Goal: Navigation & Orientation: Find specific page/section

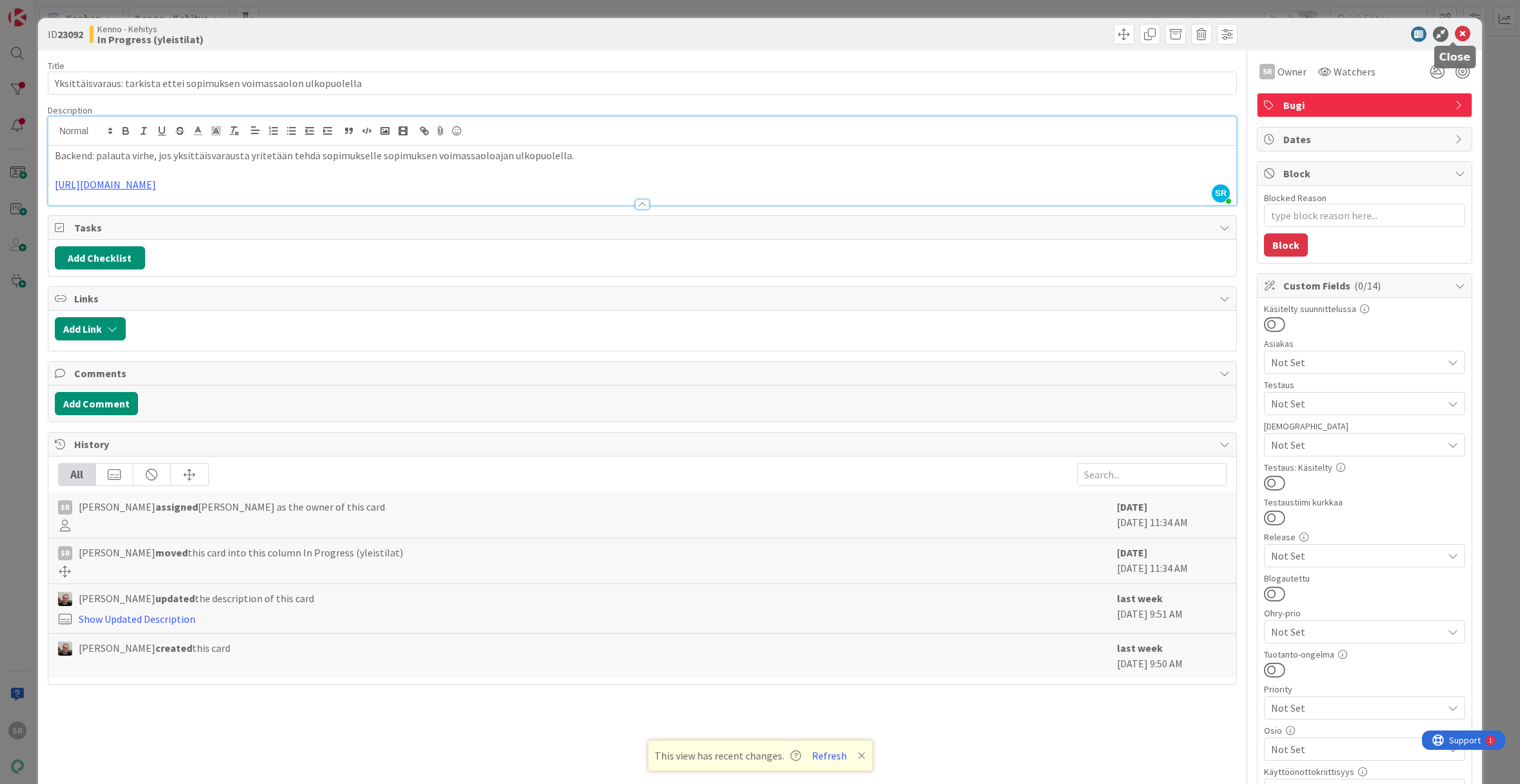
scroll to position [85, 0]
click at [1454, 34] on icon at bounding box center [1462, 34] width 16 height 16
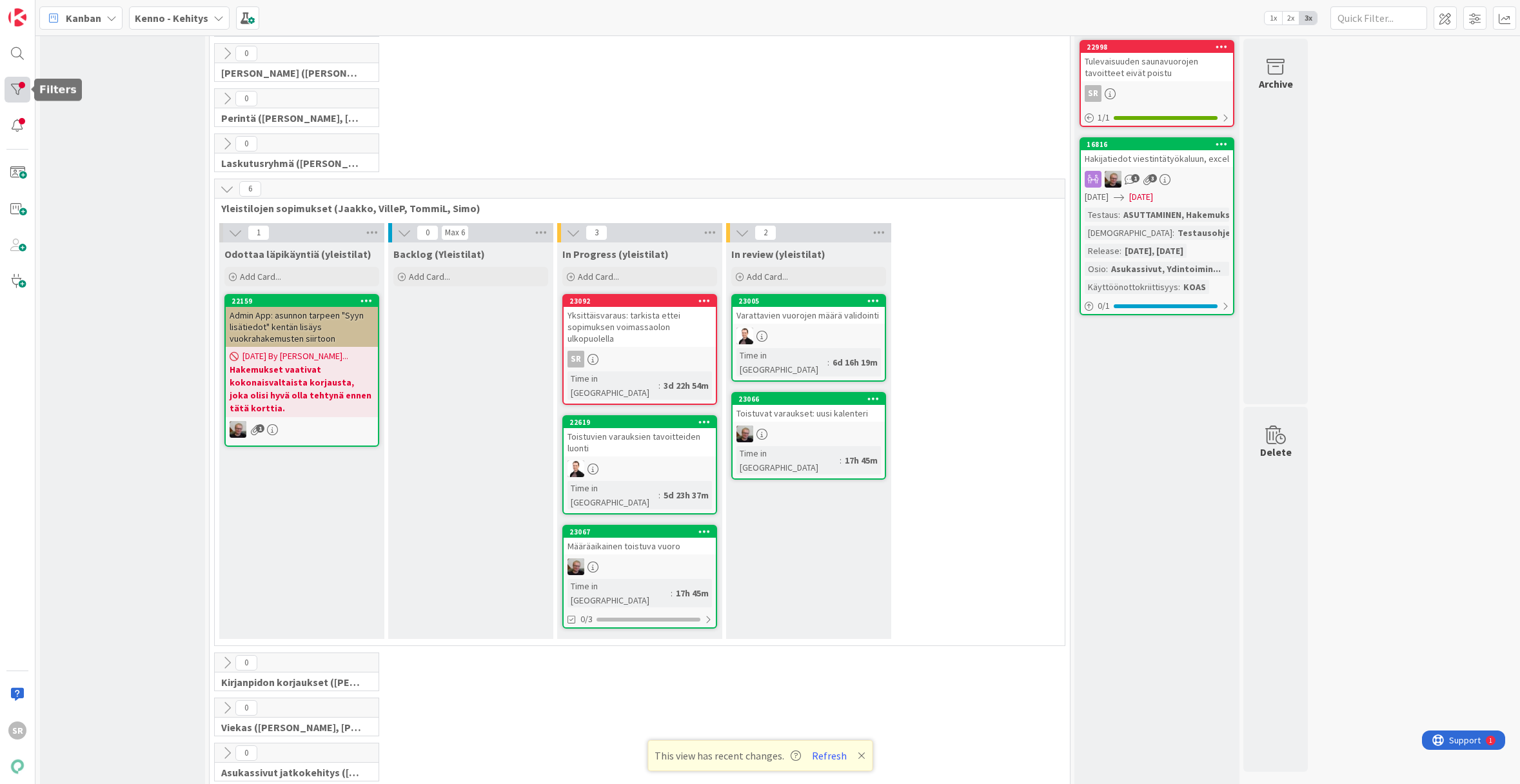
click at [25, 90] on div at bounding box center [17, 90] width 26 height 26
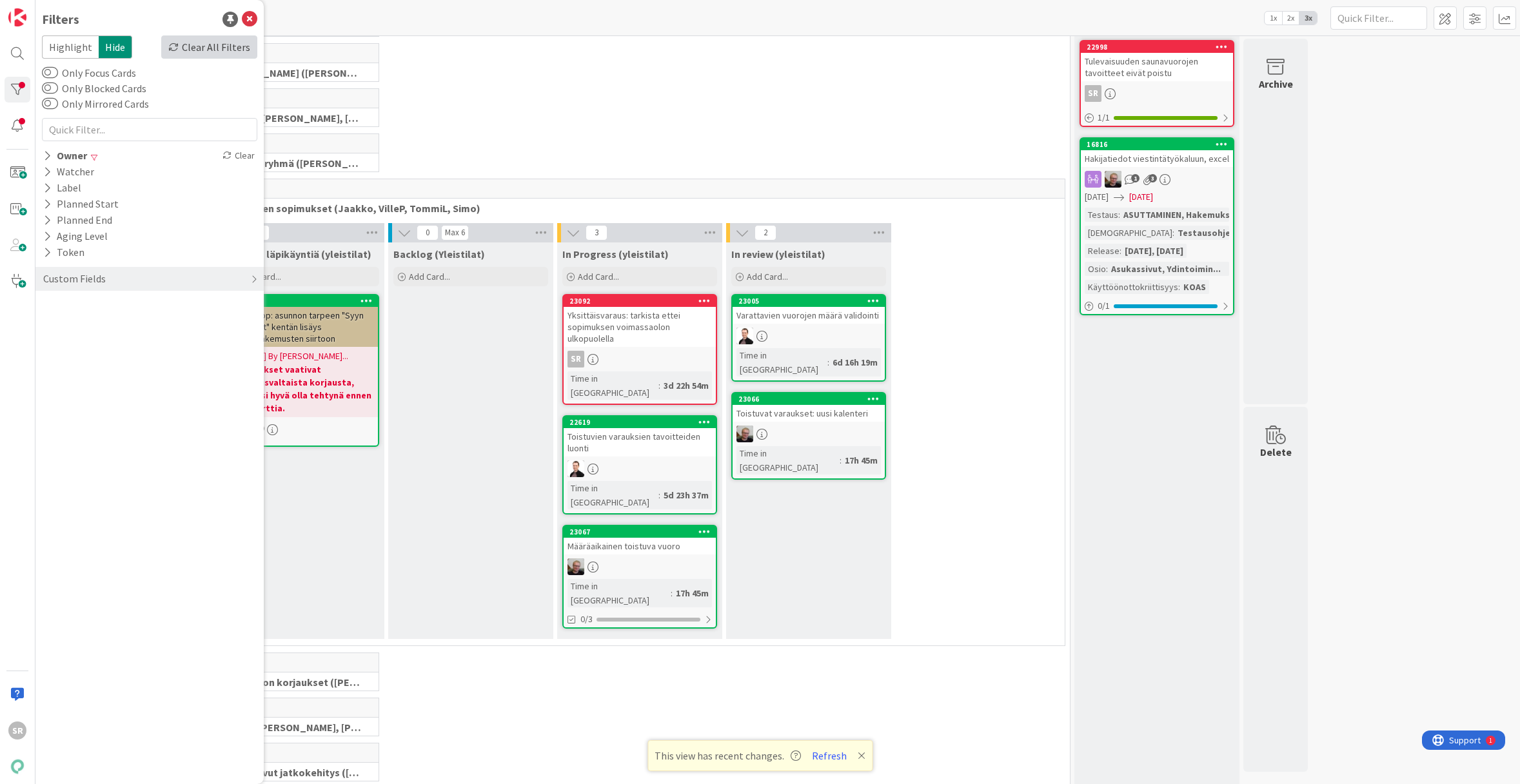
click at [193, 42] on div "Clear All Filters" at bounding box center [209, 47] width 96 height 23
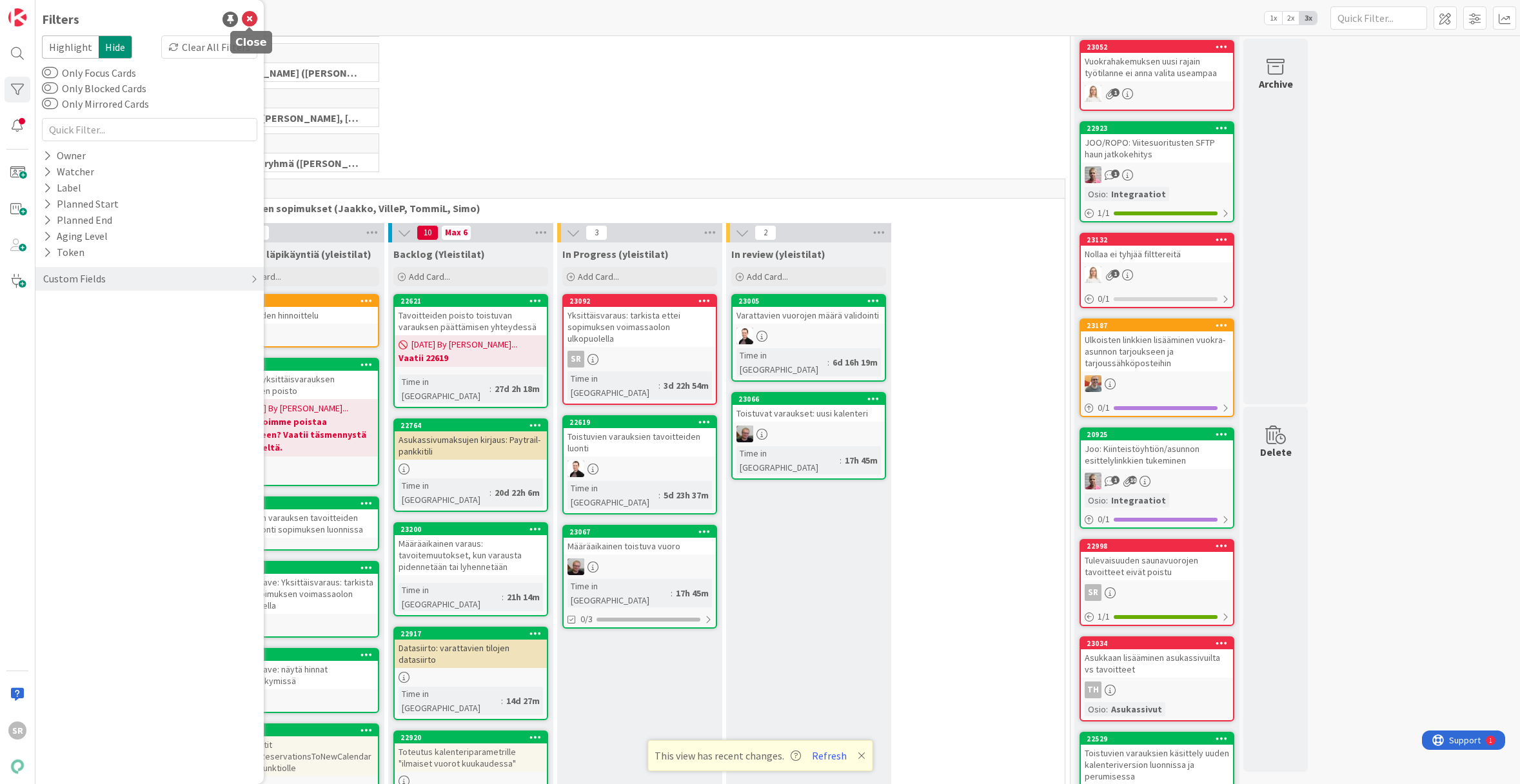
click at [251, 20] on icon at bounding box center [250, 19] width 16 height 16
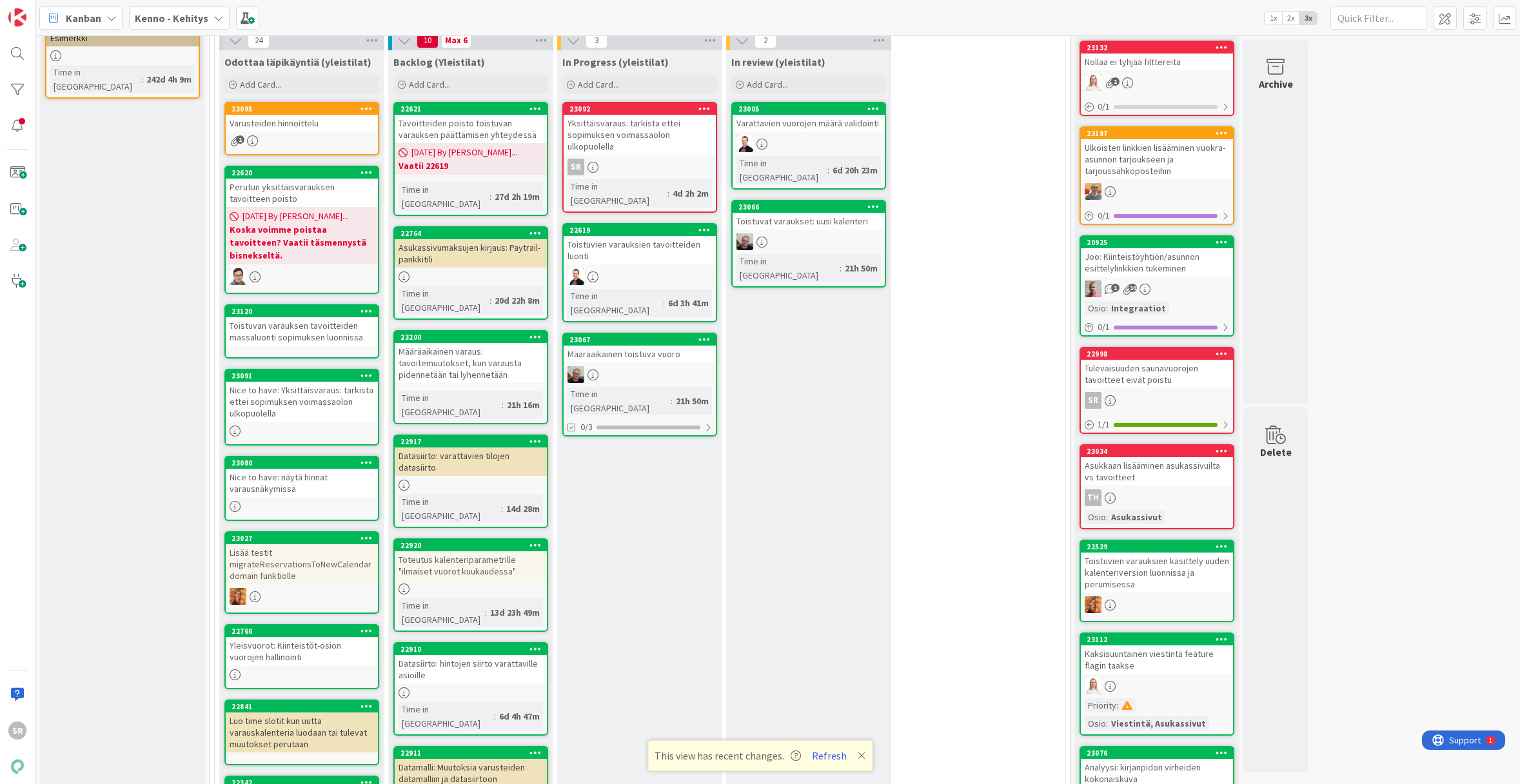
scroll to position [167, 0]
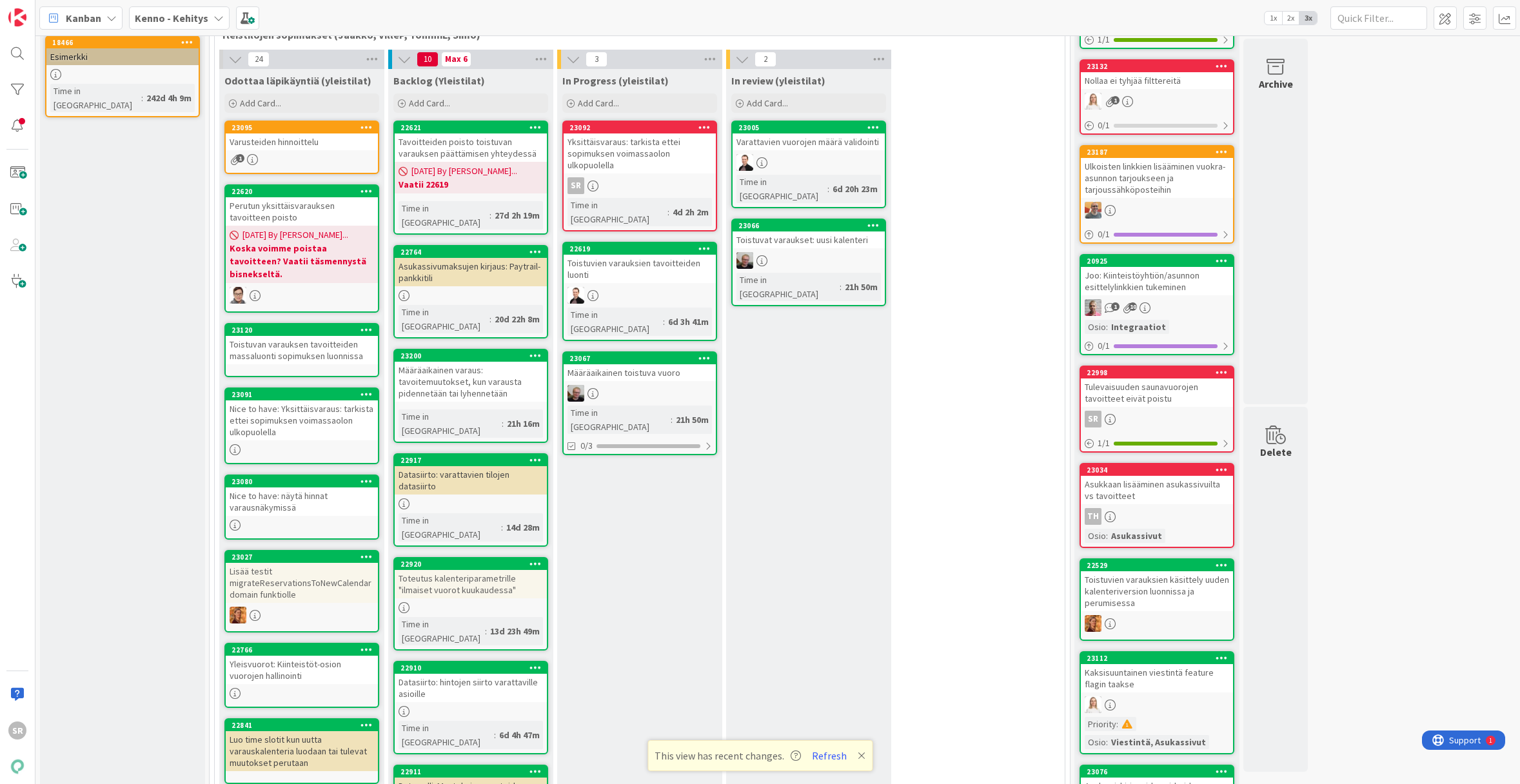
scroll to position [260, 0]
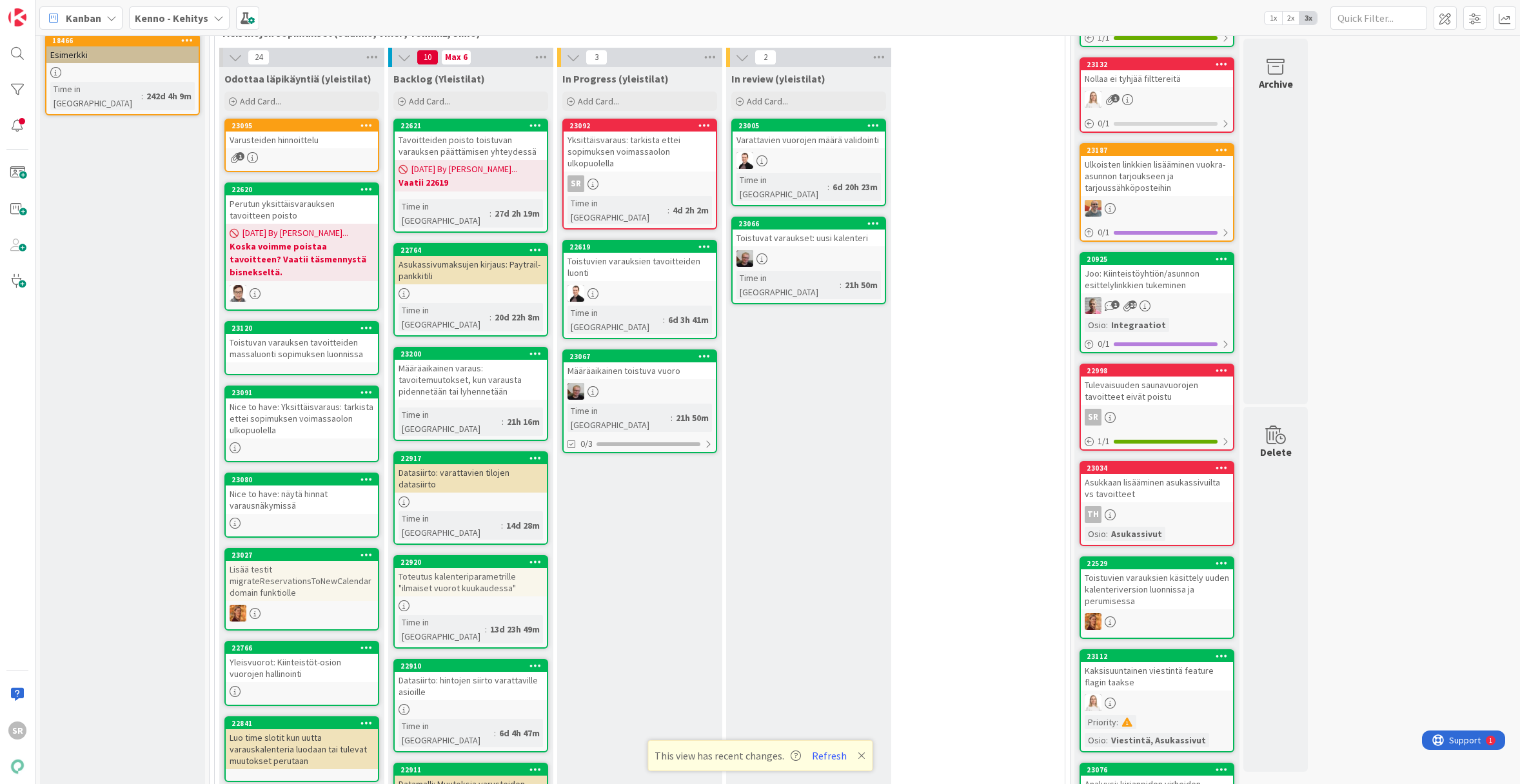
click at [324, 405] on div "Nice to have: Yksittäisvaraus: tarkista ettei sopimuksen voimassaolon ulkopuole…" at bounding box center [302, 418] width 152 height 40
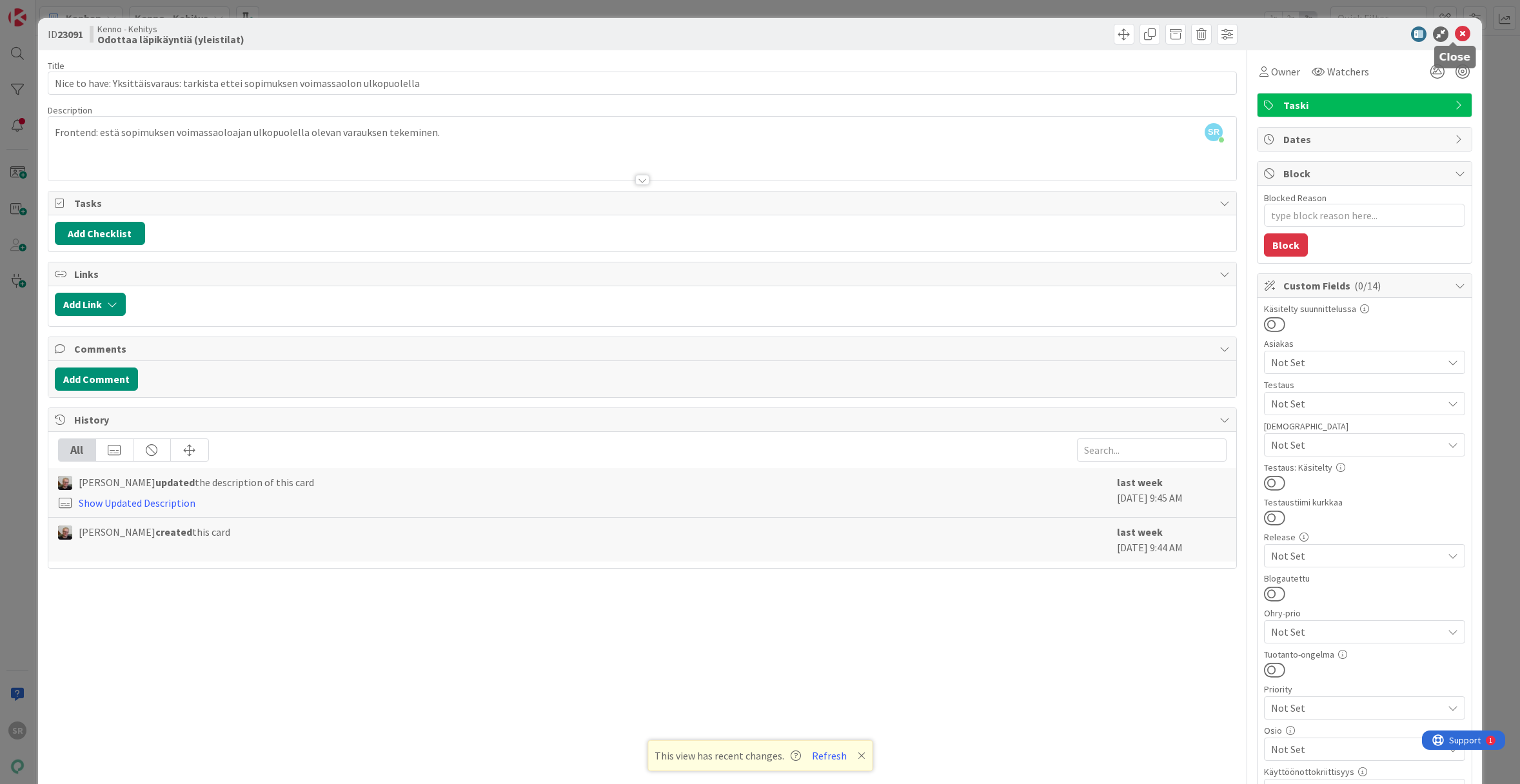
click at [1454, 37] on icon at bounding box center [1462, 34] width 16 height 16
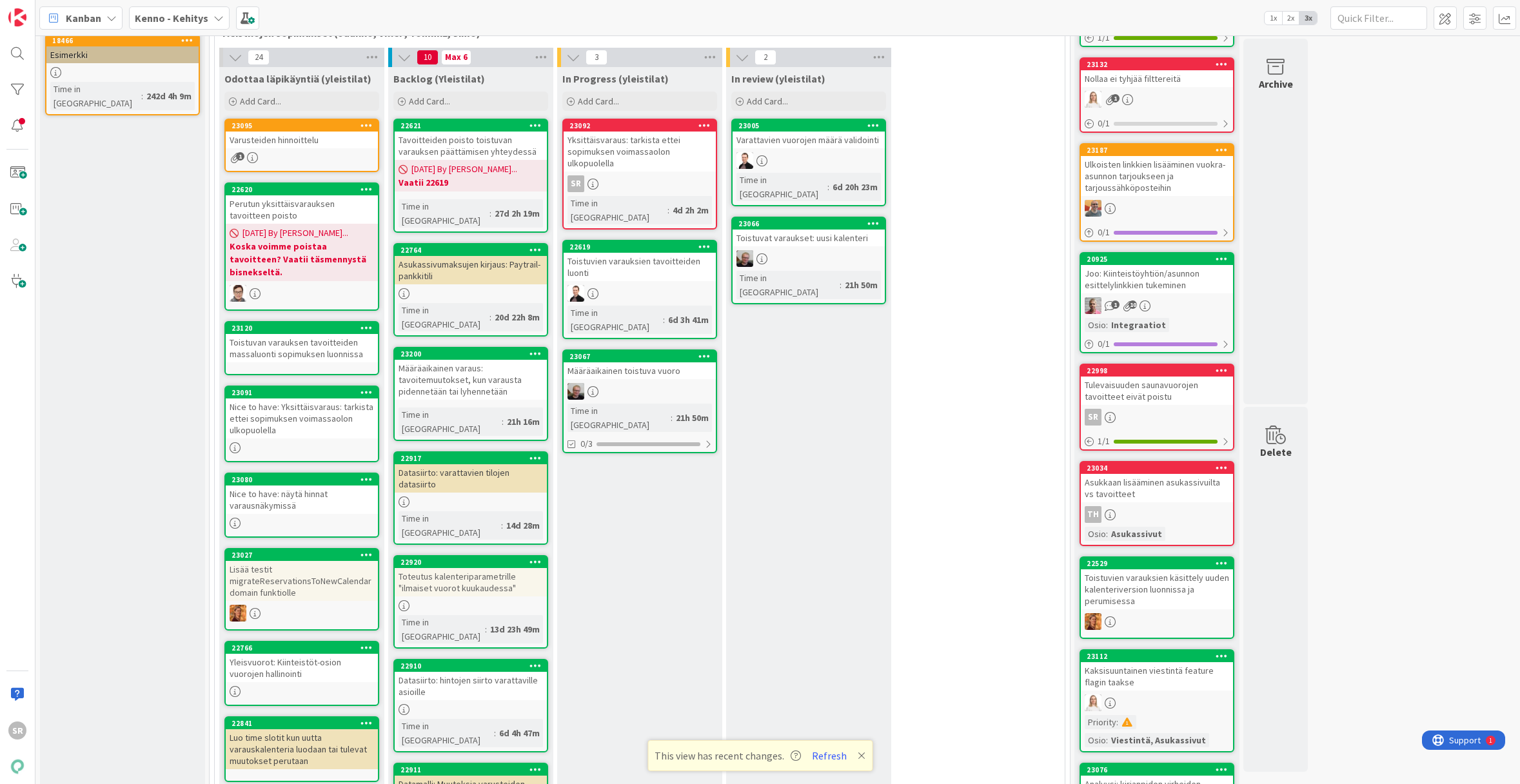
click at [841, 229] on div "Toistuvat varaukset: uusi kalenteri" at bounding box center [808, 238] width 152 height 17
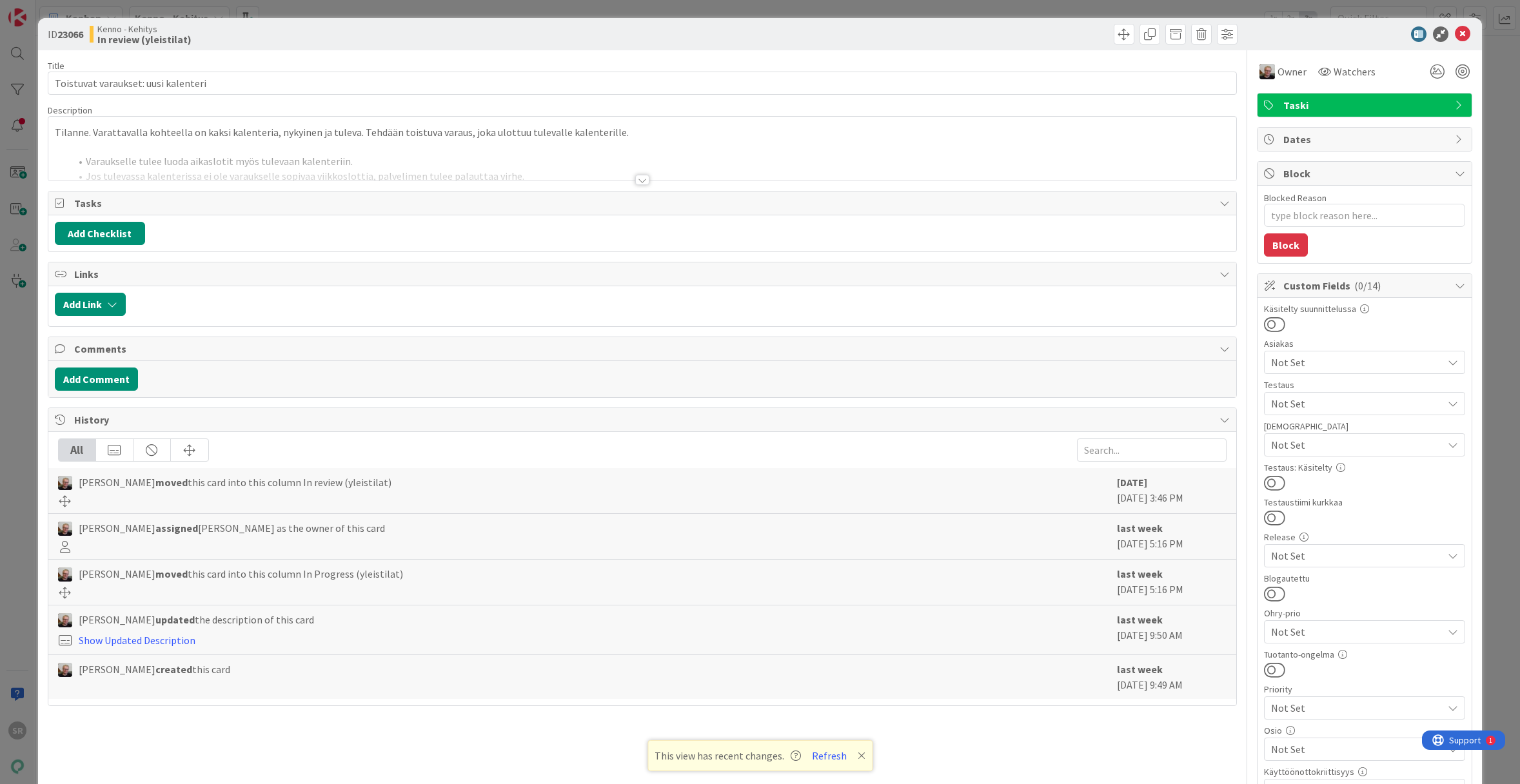
click at [637, 182] on div at bounding box center [642, 180] width 14 height 11
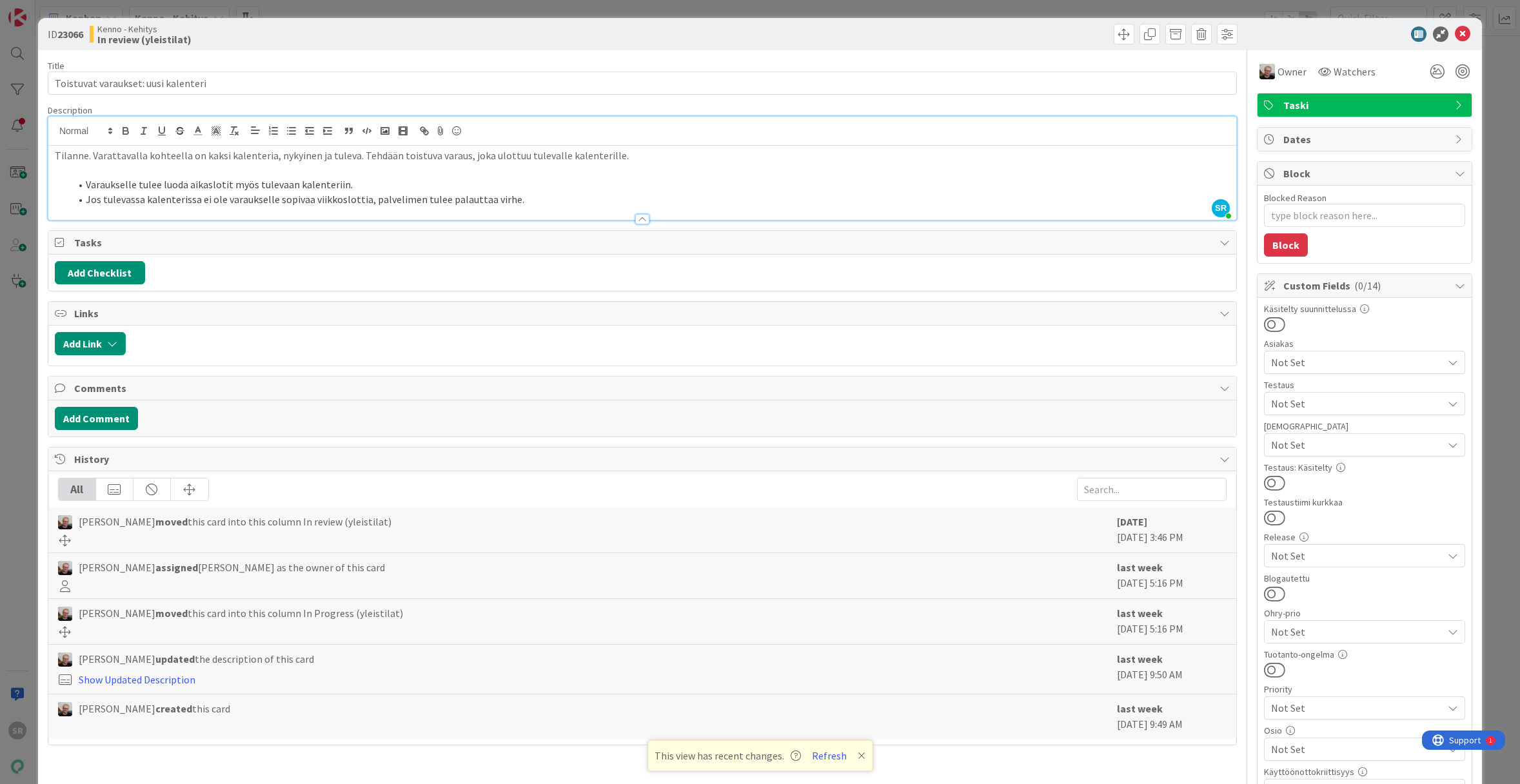
type textarea "x"
